Goal: Task Accomplishment & Management: Use online tool/utility

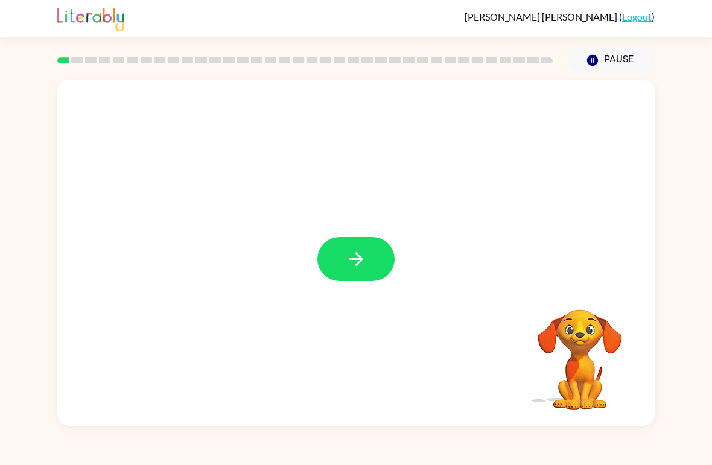
click at [357, 266] on icon "button" at bounding box center [356, 259] width 14 height 14
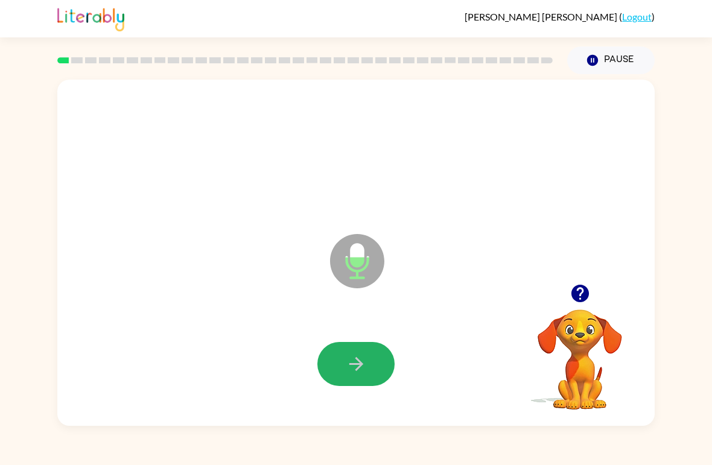
click at [357, 363] on icon "button" at bounding box center [356, 364] width 21 height 21
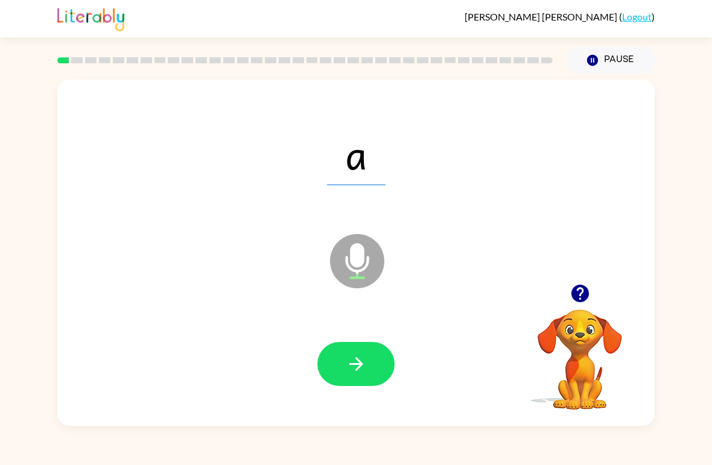
click at [354, 361] on icon "button" at bounding box center [356, 364] width 21 height 21
click at [370, 368] on button "button" at bounding box center [356, 364] width 77 height 44
click at [356, 360] on icon "button" at bounding box center [356, 364] width 21 height 21
click at [365, 352] on button "button" at bounding box center [356, 364] width 77 height 44
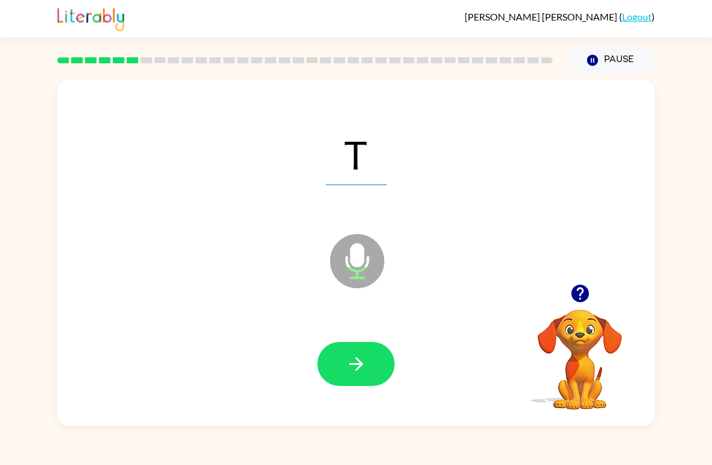
click at [365, 353] on button "button" at bounding box center [356, 364] width 77 height 44
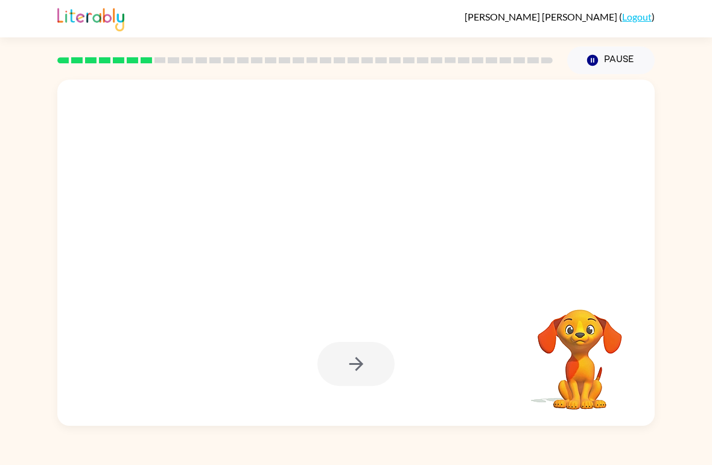
click at [660, 455] on div "[PERSON_NAME] ( Logout ) Pause Pause Your browser must support playing .mp4 fil…" at bounding box center [356, 232] width 712 height 465
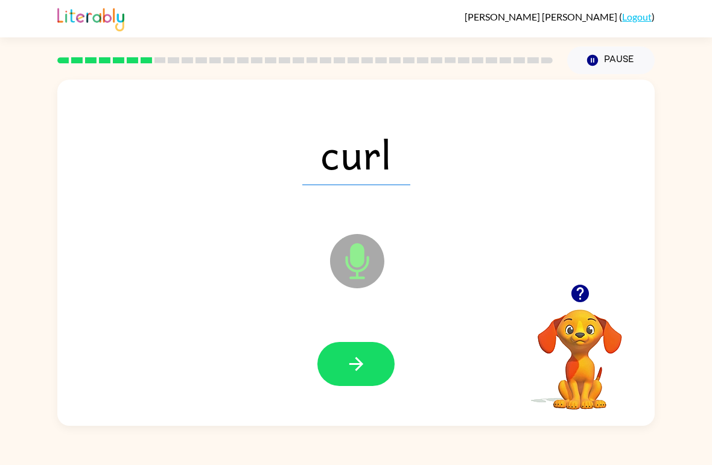
click at [353, 354] on icon "button" at bounding box center [356, 364] width 21 height 21
click at [374, 351] on button "button" at bounding box center [356, 364] width 77 height 44
click at [359, 352] on button "button" at bounding box center [356, 364] width 77 height 44
click at [360, 359] on icon "button" at bounding box center [356, 364] width 21 height 21
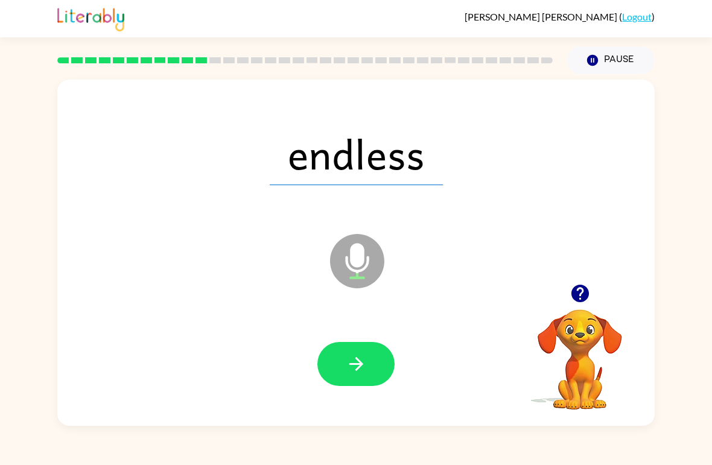
click at [363, 366] on icon "button" at bounding box center [356, 364] width 21 height 21
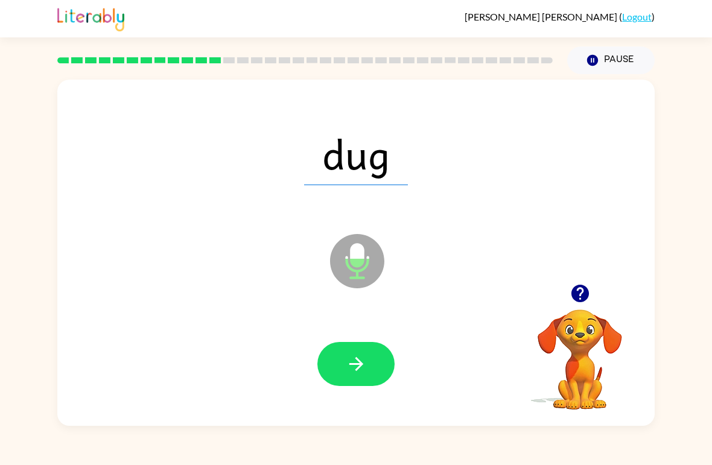
click at [361, 357] on icon "button" at bounding box center [356, 364] width 21 height 21
click at [371, 371] on button "button" at bounding box center [356, 364] width 77 height 44
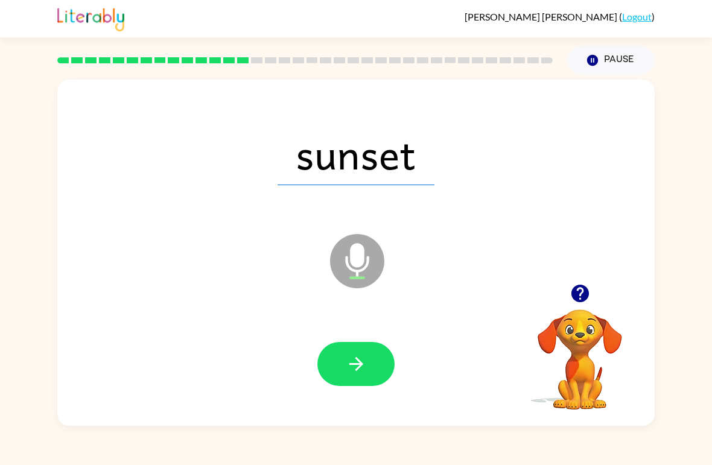
click at [358, 374] on icon "button" at bounding box center [356, 364] width 21 height 21
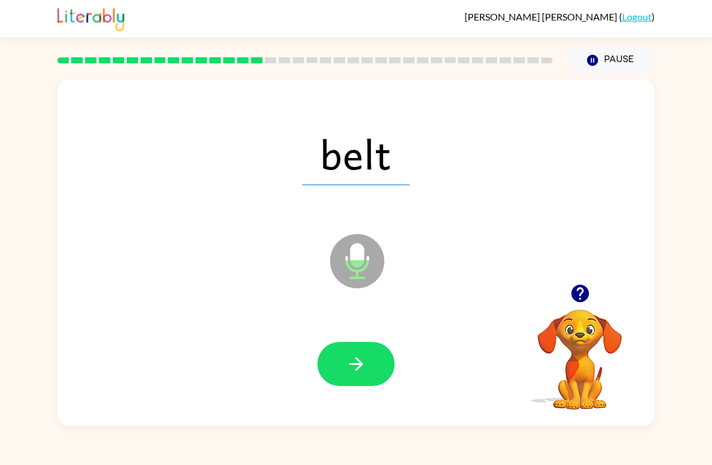
click at [358, 363] on icon "button" at bounding box center [356, 364] width 21 height 21
click at [360, 428] on div "[PERSON_NAME] ( Logout ) Pause Pause drip Microphone The Microphone is here whe…" at bounding box center [356, 232] width 712 height 465
click at [364, 374] on icon "button" at bounding box center [356, 364] width 21 height 21
click at [375, 363] on button "button" at bounding box center [356, 364] width 77 height 44
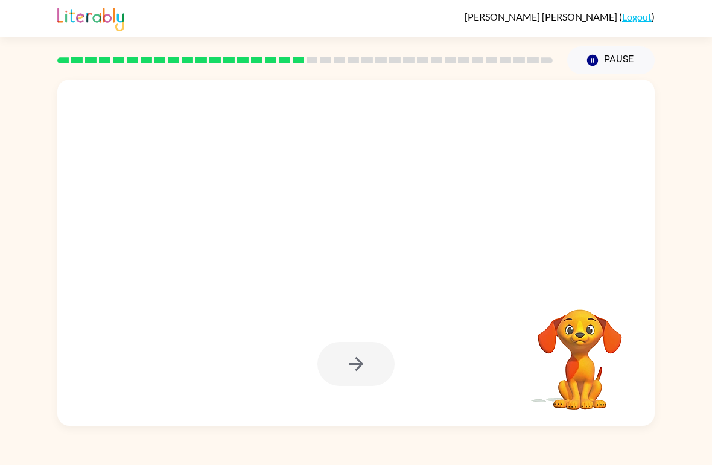
click at [359, 414] on div at bounding box center [356, 365] width 574 height 100
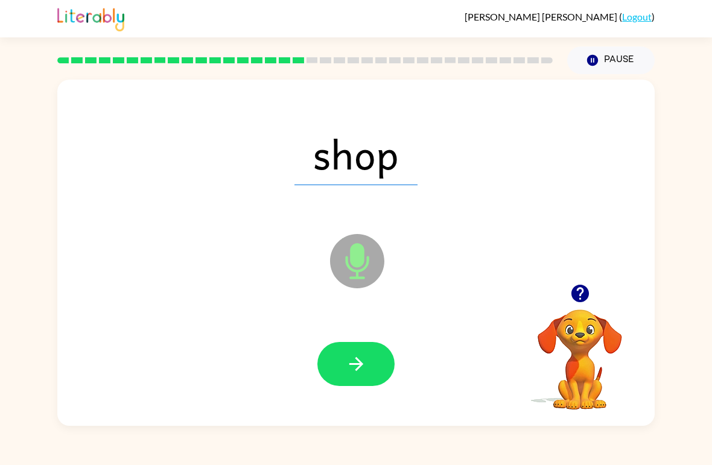
click at [359, 365] on icon "button" at bounding box center [356, 364] width 14 height 14
click at [367, 381] on button "button" at bounding box center [356, 364] width 77 height 44
click at [361, 371] on icon "button" at bounding box center [356, 364] width 21 height 21
click at [365, 380] on button "button" at bounding box center [356, 364] width 77 height 44
click at [350, 357] on icon "button" at bounding box center [356, 364] width 21 height 21
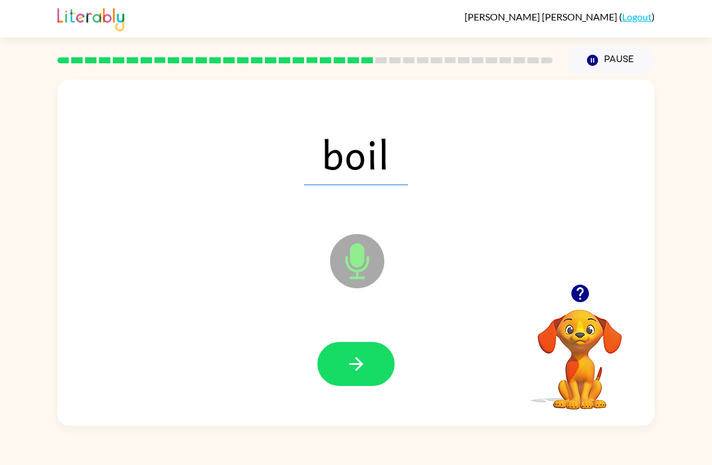
click at [375, 362] on button "button" at bounding box center [356, 364] width 77 height 44
click at [379, 364] on button "button" at bounding box center [356, 364] width 77 height 44
click at [357, 361] on icon "button" at bounding box center [356, 364] width 14 height 14
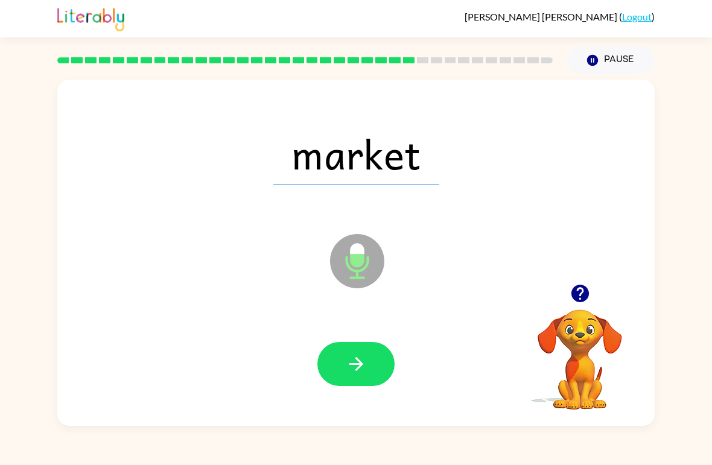
click at [563, 353] on video "Your browser must support playing .mp4 files to use Literably. Please try using…" at bounding box center [580, 351] width 121 height 121
click at [374, 368] on button "button" at bounding box center [356, 364] width 77 height 44
click at [362, 362] on icon "button" at bounding box center [356, 364] width 21 height 21
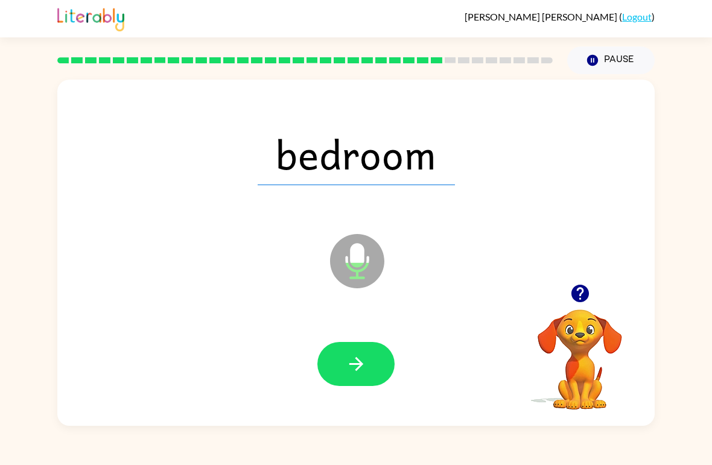
click at [371, 368] on button "button" at bounding box center [356, 364] width 77 height 44
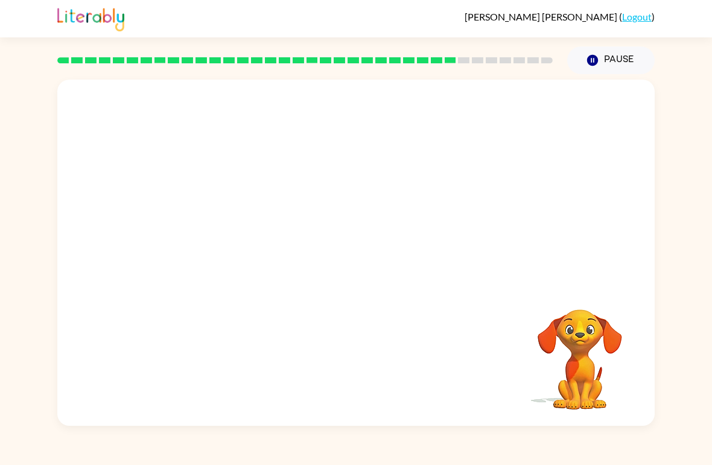
click at [535, 346] on video "Your browser must support playing .mp4 files to use Literably. Please try using…" at bounding box center [580, 351] width 121 height 121
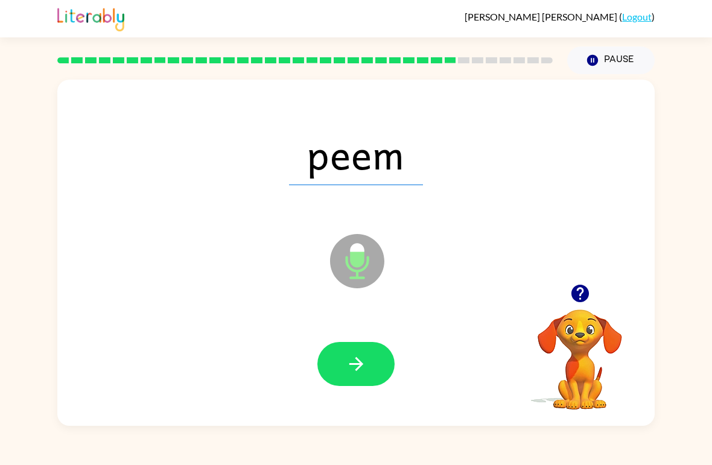
click at [368, 368] on button "button" at bounding box center [356, 364] width 77 height 44
click at [363, 354] on icon "button" at bounding box center [356, 364] width 21 height 21
click at [351, 356] on icon "button" at bounding box center [356, 364] width 21 height 21
click at [361, 357] on icon "button" at bounding box center [356, 364] width 21 height 21
click at [375, 362] on button "button" at bounding box center [356, 364] width 77 height 44
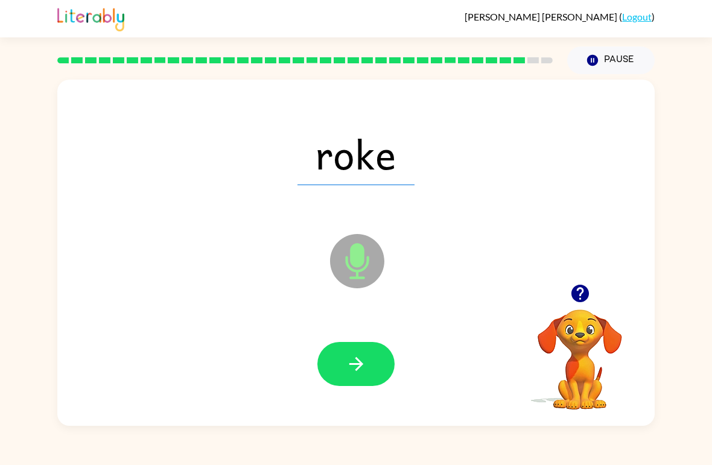
click at [374, 356] on button "button" at bounding box center [356, 364] width 77 height 44
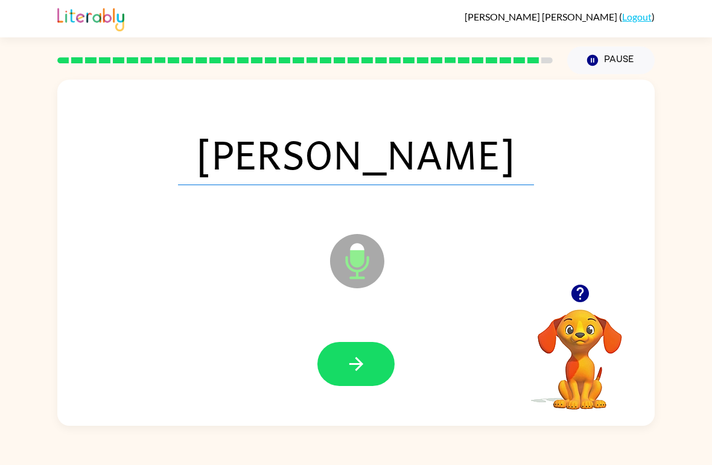
click at [369, 369] on button "button" at bounding box center [356, 364] width 77 height 44
